Goal: Answer question/provide support: Share knowledge or assist other users

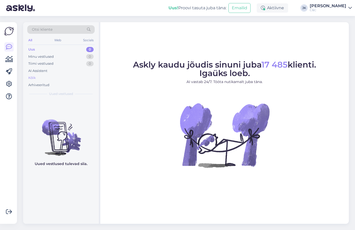
click at [42, 75] on div "Kõik" at bounding box center [60, 77] width 67 height 7
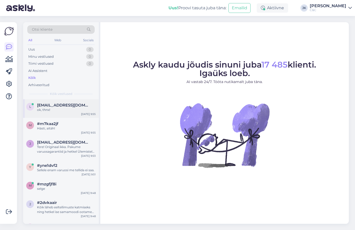
click at [84, 106] on span "[EMAIL_ADDRESS][DOMAIN_NAME]" at bounding box center [64, 105] width 54 height 5
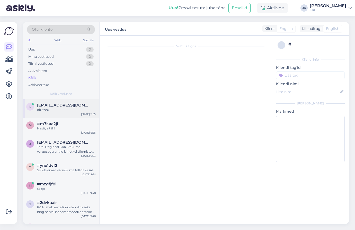
scroll to position [157, 0]
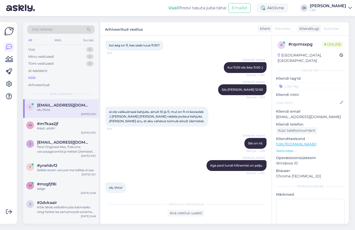
click at [156, 163] on div "[PERSON_NAME] pool tundi hilinemist on palju. Nähtud ✓ 9:55" at bounding box center [186, 165] width 161 height 22
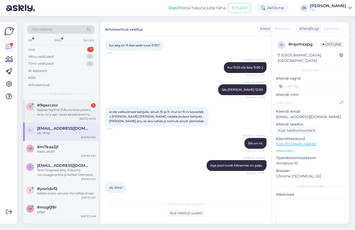
click at [49, 109] on div "Здравствуйте! Я бы хотела узнать, есть ли у вас такая возможность чтобы мы сдал…" at bounding box center [66, 111] width 59 height 9
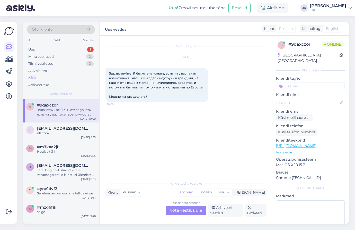
scroll to position [0, 0]
click at [181, 208] on div "Russian to Estonian Võta vestlus üle" at bounding box center [186, 209] width 41 height 9
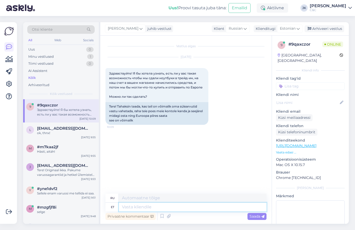
click at [161, 207] on textarea at bounding box center [193, 206] width 148 height 9
type textarea "Tere!"
type textarea "Привет!"
type textarea "Tere! Sülearvuti"
type textarea "Привет! Для ноутбука"
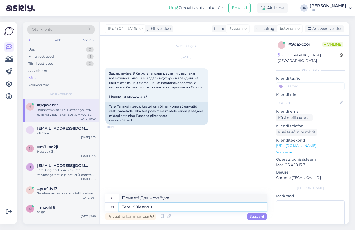
type textarea "Tere! Sülearvuti v"
type textarea "Привет! [GEOGRAPHIC_DATA]"
type textarea "Tere! Sülearvuti vastu an"
type textarea "Здравствуйте! Я ищу ноутбук."
type textarea "Tere! Sülearvuti vastu anname"
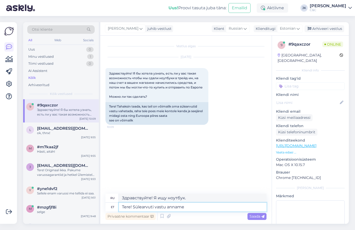
type textarea "Здравствуйте! Мы обмениваем ноутбук."
type textarea "Tere! Sülearvuti vastu [PERSON_NAME] kre"
type textarea "Привет! Обменяем ноутбук на магазин."
type textarea "Tere! Sülearvuti vastu [PERSON_NAME] krediiti, k"
type textarea "Здравствуйте! Мы предоставим вам магазинный кредит в обмен на ваш ноутбук."
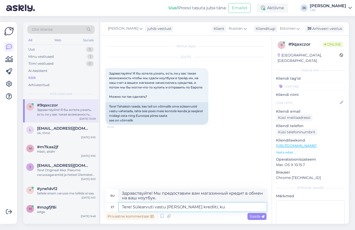
type textarea "Tere! Sülearvuti vastu [PERSON_NAME] krediiti, kui"
type textarea "Здравствуйте! Мы предоставим вам магазинный кредит на ваш ноутбук, если"
type textarea "Tere! Sülearvuti vastu [PERSON_NAME] krediiti, kuid"
type textarea "Здравствуйте! Мы предоставим вам магазинный кредит на ваш ноутбук, но"
type textarea "Tere! Sülearvuti vastu [PERSON_NAME] krediiti, kuid raha"
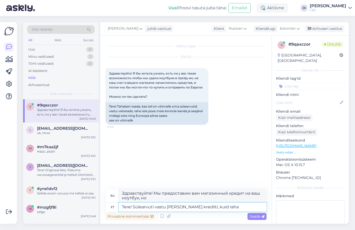
type textarea "Здравствуйте! Мы предоставим вам кредит на покупку ноутбука, но наличными."
type textarea "Tere! Sülearvuti vastu [PERSON_NAME] krediiti, kuid raha kahjuks e"
type textarea "Здравствуйте! Мы предоставим вам кредит на покупку ноутбука, но, к сожалению, д…"
type textarea "Tere! Sülearvuti vastu [PERSON_NAME] krediiti, kuid raha kahjuks [PERSON_NAME]"
type textarea "Здравствуйте! Мы предоставим вам кредит на покупку ноутбука, но, к сожалению, н…"
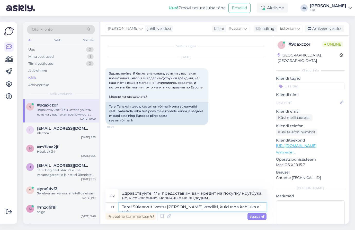
type textarea "Tere! Sülearvuti vastu [PERSON_NAME] krediiti, kuid raha kahjuks ei paku."
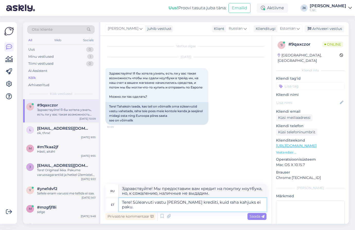
type textarea "Здравствуйте! Мы предлагаем кредит на покупку ноутбуков, но, к сожалению, не пр…"
type textarea "Tere! Sülearvuti vastu [PERSON_NAME] krediiti, kuid raha kahjuks ei paku."
click at [258, 216] on span "Saada" at bounding box center [257, 216] width 15 height 5
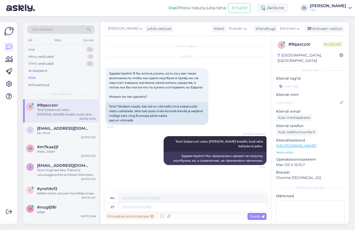
click at [170, 181] on div "Vestlus algas [DATE] Здравствуйте! Я бы хотела узнать, есть ли у вас такая возм…" at bounding box center [189, 115] width 166 height 148
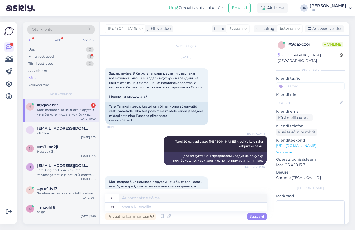
scroll to position [45, 0]
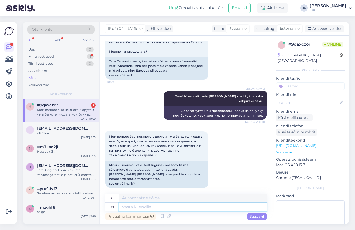
click at [158, 209] on textarea at bounding box center [193, 206] width 148 height 9
type textarea "Jah,"
type textarea "Да,"
type textarea "Jah, s"
type textarea "Да, да."
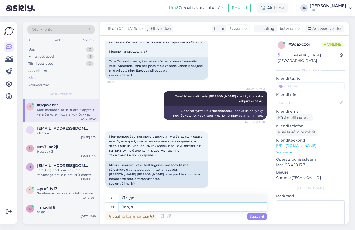
type textarea "Jah,"
type textarea "Да,"
type textarea "Jah, tagasi"
type textarea "Да, назад"
type textarea "Jah, tagasi toodud a"
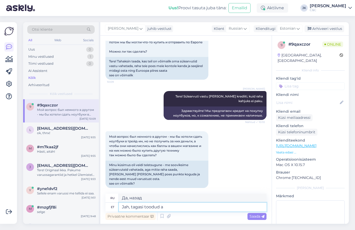
type textarea "Да, вернули."
type textarea "Jah, tagasi toodud arvuti e"
type textarea "Да, вернул компьютер"
type textarea "Jah, tagasi toodud arvuti eest võ"
type textarea "Да, для возвращенного компьютера"
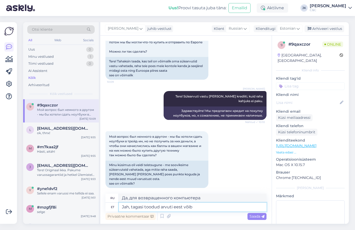
type textarea "Jah, tagasi toodud arvuti eest võib"
type textarea "Да, вы можете оплатить возвращенный компьютер."
type textarea "Jah, tagasi toodud arvuti eest võib ükskõik mi"
type textarea "Да, вы можете заплатить любую сумму за возвращенный компьютер."
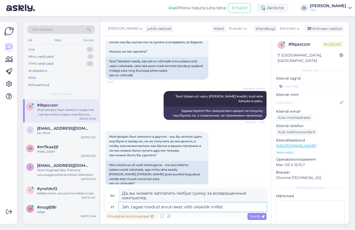
type textarea "Jah, tagasi toodud arvuti eest võib ükskõik millist t"
type textarea "Да, вы можете заплатить любую сумму за возвращаемый компьютер."
type textarea "Jah, tagasi toodud arvuti eest võib ükskõik millist toodet mei"
type textarea "Да, вы можете обменять любой товар на возвращенный компьютер."
type textarea "Jah, tagasi toodud arvuti eest võib ükskõik millist toodet meilt os"
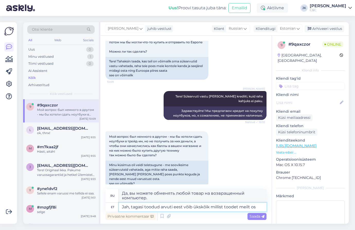
type textarea "Да, вы можете обменять любой наш товар на возвращенный компьютер."
type textarea "Jah, tagasi toodud arvuti eest võib ükskõik millist toodet meilt osta."
type textarea "Да, вы можете приобрести у нас любой товар вместе с возвращенным компьютером."
type textarea "Jah, tagasi toodud arvuti eest võib ükskõik millist toodet meilt osta, mi"
type textarea "Да, вы можете купить у нас любой товар вместе с возвращенным компьютером,"
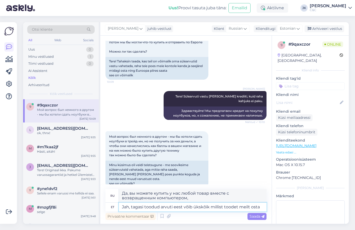
type textarea "Jah, tagasi toodud arvuti eest võib ükskõik millist toodet meilt osta."
type textarea "Да, вы можете приобрести у нас любой товар вместе с возвращенным компьютером."
type textarea "Jah, tagasi toodud arvuti eest võib ükskõik millist toodet meilt osta."
click at [252, 215] on span "Saada" at bounding box center [257, 216] width 15 height 5
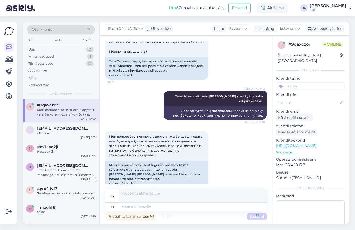
scroll to position [85, 0]
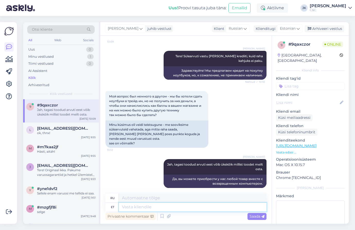
click at [225, 208] on textarea at bounding box center [193, 206] width 148 height 9
type textarea "Aga o"
type textarea "Но"
type textarea "Aga ost"
type textarea "Но покупка"
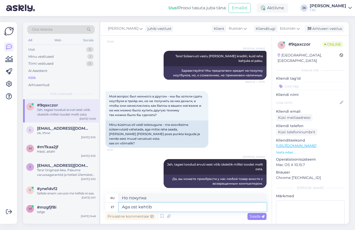
type textarea "Aga ost kehtib"
type textarea "Но покупка действительна."
type textarea "Aga ost kehtib [PERSON_NAME]"
type textarea "Но покупка действительна только"
type textarea "Aga ost kehtib [PERSON_NAME] [GEOGRAPHIC_DATA]."
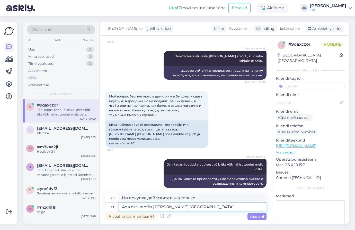
type textarea "Но покупка действительна только на территории [GEOGRAPHIC_DATA]."
type textarea "Aga ost kehtib [PERSON_NAME] [GEOGRAPHIC_DATA]. Muudes"
type textarea "Но покупка действительна только в [GEOGRAPHIC_DATA]. В других странах"
type textarea "Aga ost kehtib [PERSON_NAME] [GEOGRAPHIC_DATA]. Muudes C&"
type textarea "Но покупка действительна только в [GEOGRAPHIC_DATA]. В других странах..."
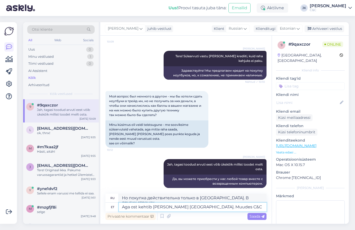
type textarea "Aga ost kehtib [PERSON_NAME] [GEOGRAPHIC_DATA]. Muudes C&C"
type textarea "Но покупка действительна только в [GEOGRAPHIC_DATA]. В других центрах и центрах"
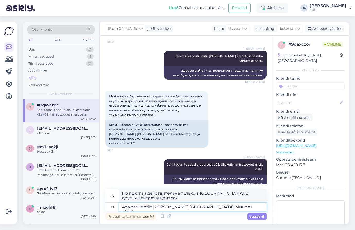
type textarea "Aga ost kehtib [PERSON_NAME] [GEOGRAPHIC_DATA]. Muudes riiC&C"
type textarea "Но покупка действительна только в [GEOGRAPHIC_DATA]. В других rC&C"
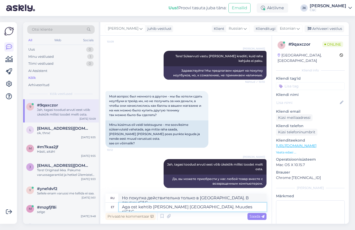
type textarea "Aga ost kehtib [PERSON_NAME] [GEOGRAPHIC_DATA]. Muudes riikC&C"
type textarea "Но покупка действительна только в [GEOGRAPHIC_DATA]. В других странахC&C"
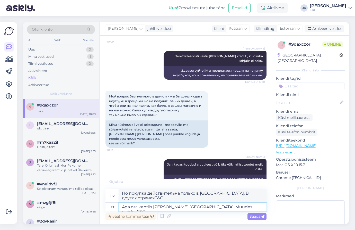
type textarea "Aga ost kehtib [PERSON_NAME] [GEOGRAPHIC_DATA]. Muudes riikides C&C"
type textarea "Но покупка действительна только в [GEOGRAPHIC_DATA]. В других странах C&C"
type textarea "Aga ost kehtib [PERSON_NAME] [GEOGRAPHIC_DATA]. Muude riikide C&C"
type textarea "Но покупка действительна только в [GEOGRAPHIC_DATA]. C&C для других стран"
type textarea "Aga ost kehtib [PERSON_NAME] [GEOGRAPHIC_DATA]. Muude riikide C&C poodides sel"
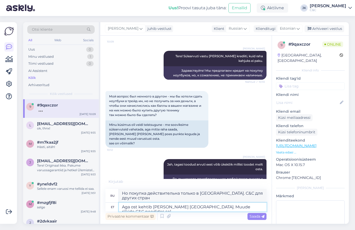
type textarea "Но покупка действительна только в [GEOGRAPHIC_DATA]. В других странах — в магаз…"
type textarea "Aga ost kehtib [PERSON_NAME] [GEOGRAPHIC_DATA]. Muude riikide C&C poodides sell…"
type textarea "Но покупка действительна только в [GEOGRAPHIC_DATA]. В магазинах C&C в других с…"
type textarea "Aga ost kehtib [PERSON_NAME] [GEOGRAPHIC_DATA]. Muude riikide C&C poodides sell…"
type textarea "Но покупка действительна только в [GEOGRAPHIC_DATA]. В магазинах C&C в других с…"
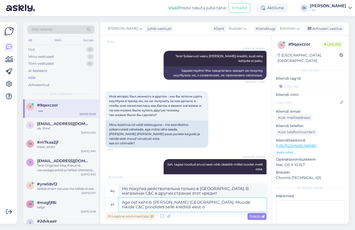
type textarea "Aga ost kehtib [PERSON_NAME] [GEOGRAPHIC_DATA]. Muude riikide C&C poodides sell…"
type textarea "Но покупка действительна только в [GEOGRAPHIC_DATA]. В других странах в магазин…"
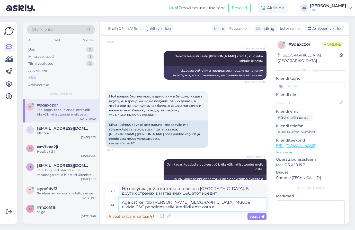
type textarea "Aga ost kehtib [PERSON_NAME] [GEOGRAPHIC_DATA]. Muude riikide C&C poodides sell…"
type textarea "Но покупка действительна только в [GEOGRAPHIC_DATA]. Вы можете использовать это…"
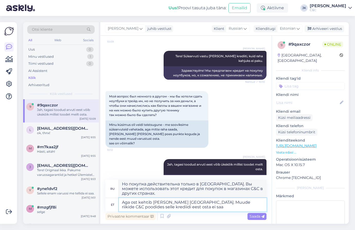
type textarea "Aga ost kehtib [PERSON_NAME] [GEOGRAPHIC_DATA]. Muude riikide C&C poodides sell…"
type textarea "Однако покупка действительна только в [GEOGRAPHIC_DATA]. Вы не сможете использо…"
type textarea "Aga ost kehtib [PERSON_NAME] [GEOGRAPHIC_DATA]. Muude riikide C&C poodides sell…"
click at [258, 218] on span "Saada" at bounding box center [257, 216] width 15 height 5
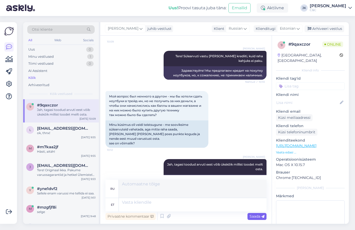
scroll to position [130, 0]
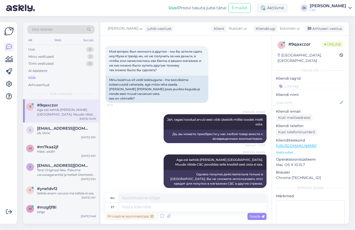
click at [119, 170] on div "[PERSON_NAME] Aga ost kehtib [PERSON_NAME] [GEOGRAPHIC_DATA]. Muude riikide C&C…" at bounding box center [186, 170] width 161 height 45
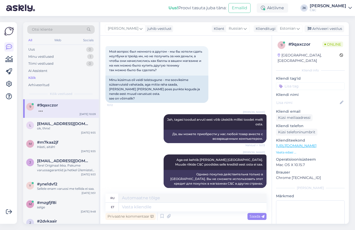
scroll to position [161, 0]
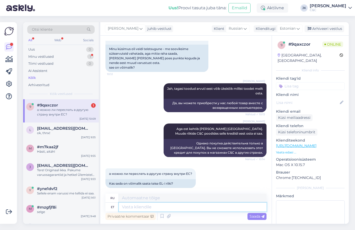
click at [129, 206] on textarea at bounding box center [193, 206] width 148 height 9
type textarea "Ei"
type textarea "Нет"
type textarea "E"
type textarea "Понедельник"
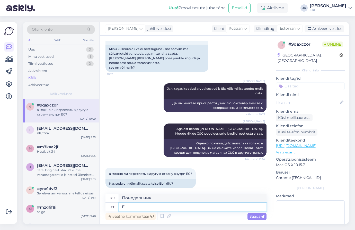
type textarea "Ei"
type textarea "Нет"
type textarea "E"
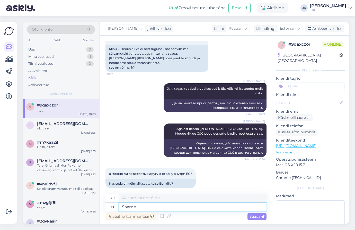
type textarea "Saame"
type textarea "Мы можем"
type textarea "Saame ostu sa"
type textarea "Мы получаем покупку"
type textarea "Saame ostu saata p"
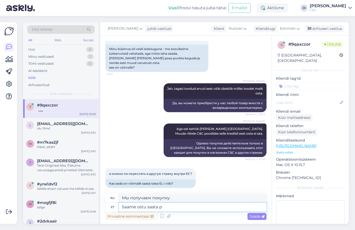
type textarea "Мы можем отправить покупку"
type textarea "Saame ostu"
type textarea "Мы получаем покупку"
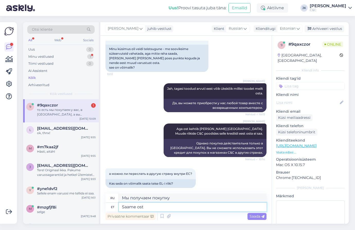
scroll to position [201, 0]
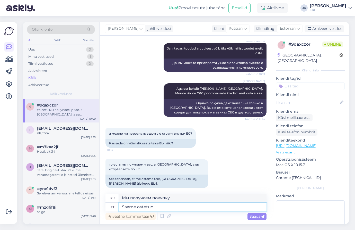
type textarea "Saame ostetud"
type textarea "Мы можем купить"
type textarea "Saame ostetud toote"
type textarea "Мы получаем купленный товар"
type textarea "Saame ostetud toote saata ka"
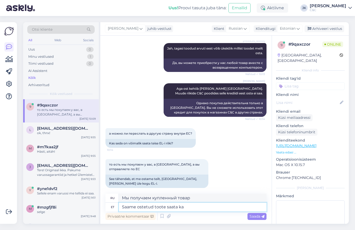
type textarea "Мы можем отправить купленный товар"
type textarea "Saame ostetud toote saata ka e"
type textarea "Мы также можем отправить купленный товар"
type textarea "Saame ostetud toote saata [PERSON_NAME] eu"
type textarea "Мы также можем отправить купленный товар в другой"
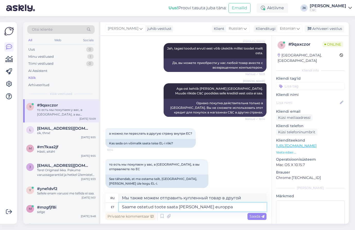
type textarea "Saame ostetud toote saata [PERSON_NAME] europpa"
type textarea "Мы также можем отправить приобретенный товар в другую точку Европы."
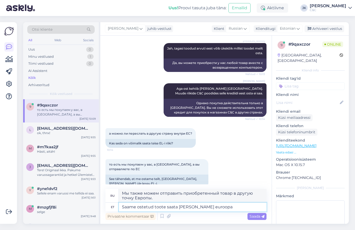
type textarea "Saame ostetud toote saata [PERSON_NAME] euroopa r"
type textarea "Мы также можем отправить приобретенный товар в другую страну Европы."
type textarea "Saame ostetud toote saata [PERSON_NAME] euroopa riiki."
type textarea "Мы также можем отправить купленный товар в другую страну Европы."
type textarea "Saame ostetud toote saata [PERSON_NAME] euroopa"
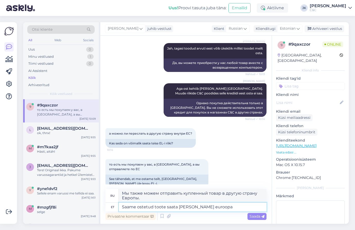
type textarea "Мы также можем отправить приобретенный товар в другую страну Европы."
type textarea "Saame ostetud toote saata [PERSON_NAME]"
type textarea "Мы также можем отправить купленный товар в другой"
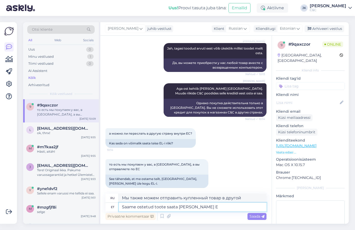
type textarea "Saame ostetud toote saata [PERSON_NAME] EL"
type textarea "Мы также можем отправить купленный товар в другую страну ЕС."
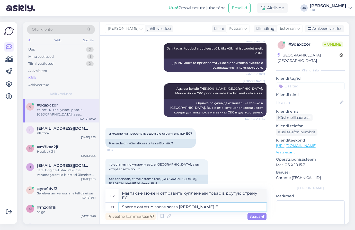
type textarea "Saame ostetud toote saata [PERSON_NAME]"
type textarea "Мы также можем отправить купленный товар в другой"
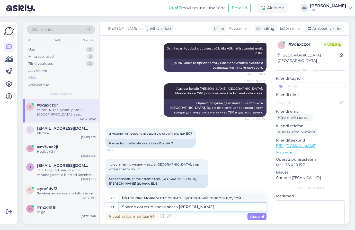
type textarea "Saame ostetud toote saata [PERSON_NAME] e"
type textarea "Мы также можем отправить купленный товар на другой адрес."
type textarea "Saame ostetud toote saata [PERSON_NAME] E"
type textarea "Мы также можем отправить купленный товар в другой"
type textarea "Saame ostetud toote saata [PERSON_NAME] Euroopa Li"
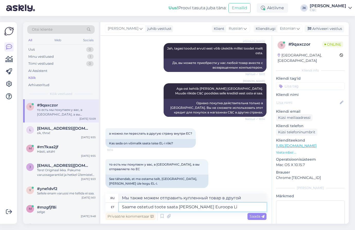
type textarea "Мы также можем отправить купленный товар в другую страну Европы."
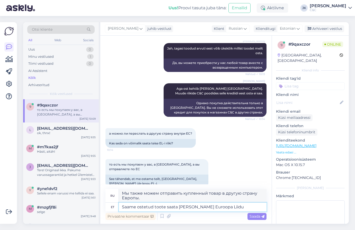
type textarea "Saame ostetud toote saata [PERSON_NAME] Euroopa Liidu"
type textarea "Мы также можем отправить приобретенный товар в другую страну Европейского Союза."
type textarea "Saame ostetud toote saata [PERSON_NAME] Euroopa Liidu riiki, k"
type textarea "Мы также можем отправить купленный товар в другую страну Европейского Союза,"
type textarea "Saame ostetud toote saata [PERSON_NAME] Euroopa Liidu riiki, kuid"
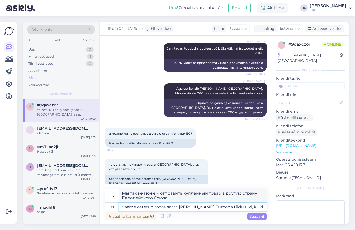
type textarea "Мы также можем отправить купленный товар в другую страну Европейского Союза, но"
type textarea "Saame ostetud toote saata [PERSON_NAME] Euroopa Liidu riiki,"
type textarea "Мы также можем отправить купленный товар в другую страну Европейского Союза,"
type textarea "Saame ostetud toote saata [PERSON_NAME] Euroopa Liidu riiki."
type textarea "Мы также можем отправить приобретенный товар в другую страну Европейского Союза."
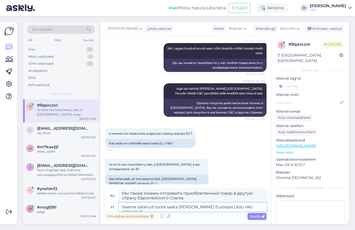
type textarea "Saame ostetud toote saata [PERSON_NAME] Euroopa Liidu riiki. [PERSON_NAME]"
type textarea "Мы также можем отправить купленный товар в другую страну Европейского Союза. Це…"
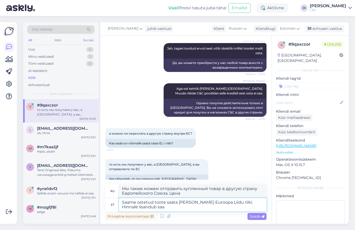
type textarea "Saame ostetud toote saata [PERSON_NAME] Euroopa Liidu riiki. Hinnale lisandub s…"
type textarea "Мы также можем отправить купленный товар в другую страну Европейского Союза. Це…"
type textarea "Saame ostetud toote saata [PERSON_NAME] Euroopa Liidu riiki. Hinnale lisandub s…"
type textarea "Мы также можем отправить приобретённый товар в другую страну Европейского Союза…"
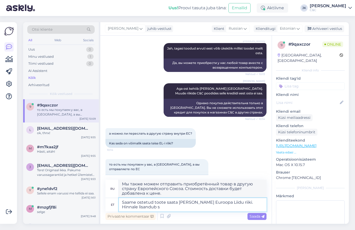
type textarea "Saame ostetud toote saata [PERSON_NAME] Euroopa Liidu riiki. Hinnale lisandub"
type textarea "Мы также можем отправить купленный товар в другую страну Европейского Союза. Це…"
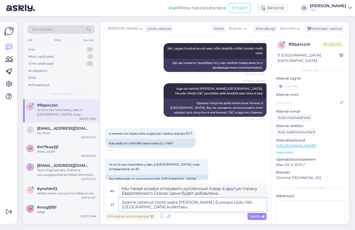
type textarea "Saame ostetud toote saata [PERSON_NAME] Euroopa Liidu riiki. [GEOGRAPHIC_DATA] …"
type textarea "Мы также можем отправить приобретённый товар в другую страну Европейского Союза…"
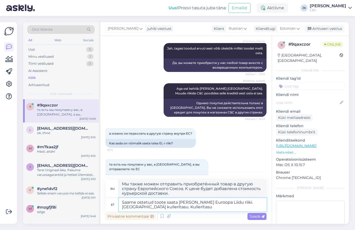
type textarea "Saame ostetud toote saata [PERSON_NAME] Euroopa Liidu riiki. [GEOGRAPHIC_DATA] …"
type textarea "Мы также можем отправить приобретенный товар в другую страну Европейского Союза…"
type textarea "Saame ostetud toote saata [PERSON_NAME] Euroopa Liidu riiki. [GEOGRAPHIC_DATA] …"
type textarea "Мы также можем отправить приобретенный товар в другую страну Европейского Союза…"
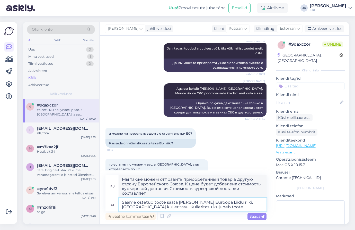
type textarea "Saame ostetud toote saata [PERSON_NAME] Euroopa Liidu riiki. [GEOGRAPHIC_DATA] …"
type textarea "Мы также можем отправить приобретенный товар в другую страну Европейского Союза…"
type textarea "Saame ostetud toote saata [PERSON_NAME] Euroopa Liidu riiki. [GEOGRAPHIC_DATA] …"
type textarea "Мы также можем отправить приобретенный товар в другую страну Европейского Союза…"
type textarea "Saame ostetud toote saata [PERSON_NAME] Euroopa Liidu riiki. [GEOGRAPHIC_DATA] …"
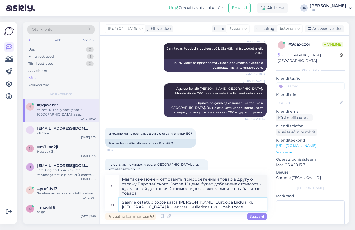
type textarea "Мы также можем отправить приобретенный товар в другую страну Европейского Союза…"
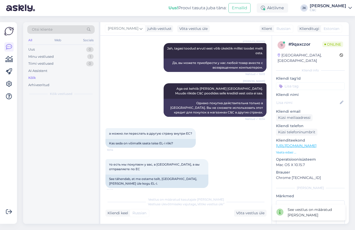
scroll to position [200, 0]
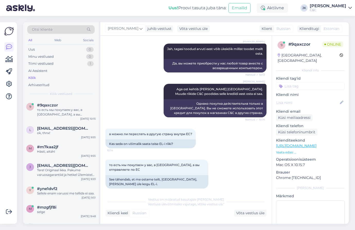
click at [217, 162] on div "то есть мы покупаем у вас, в [GEOGRAPHIC_DATA], а вы отправляете по ЕС 10:15 Se…" at bounding box center [186, 174] width 161 height 40
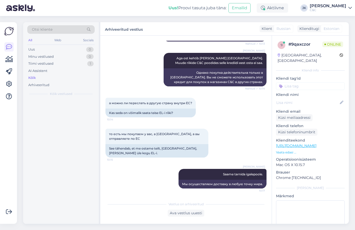
scroll to position [227, 0]
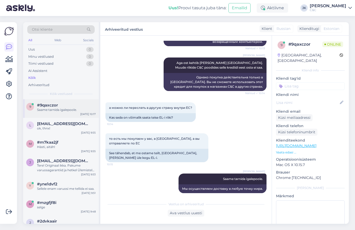
click at [53, 103] on span "#9qaxczor" at bounding box center [47, 105] width 21 height 5
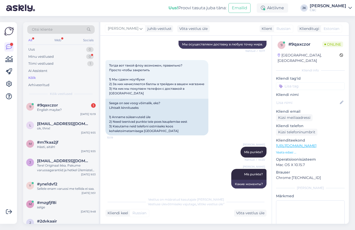
scroll to position [402, 0]
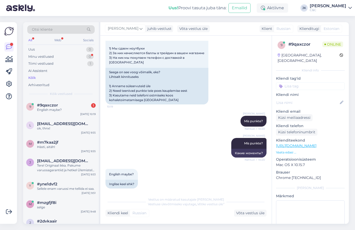
click at [167, 146] on div "[PERSON_NAME] Mis punkte? Nähtud ✓ 10:20 Какие моменты?" at bounding box center [186, 147] width 161 height 31
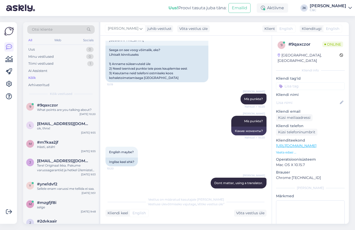
scroll to position [446, 0]
